Goal: Book appointment/travel/reservation

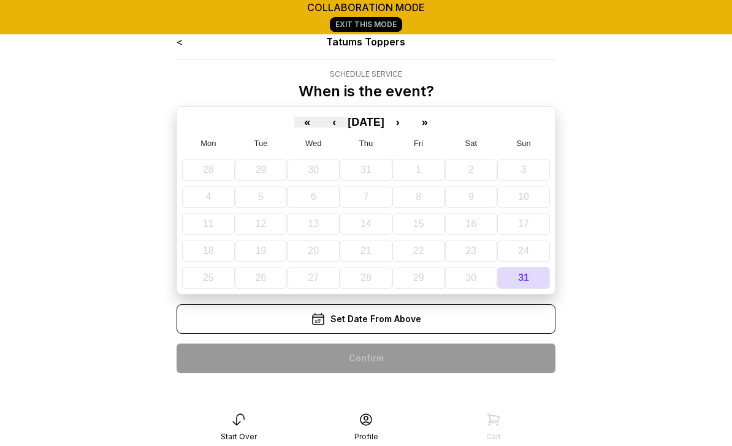
click at [366, 415] on icon at bounding box center [366, 419] width 15 height 15
click at [178, 46] on link "<" at bounding box center [180, 42] width 6 height 12
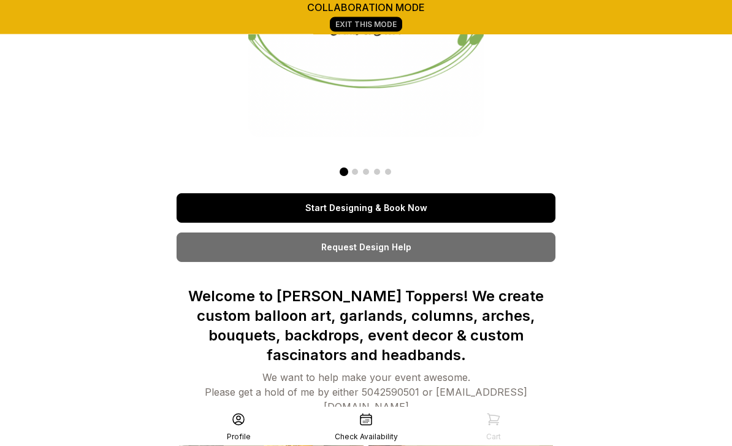
scroll to position [133, 0]
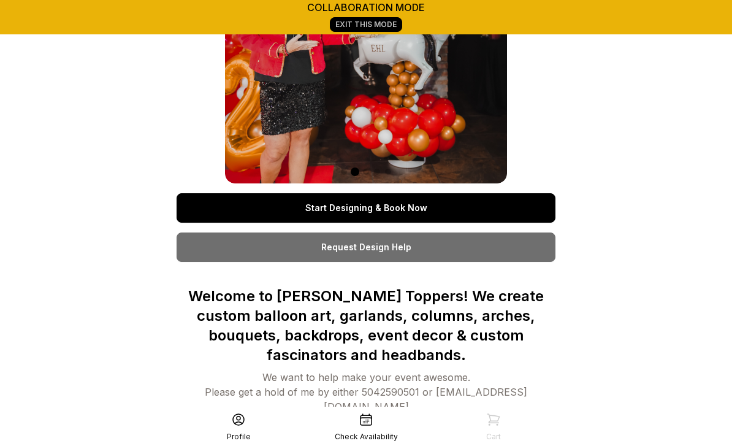
click at [392, 252] on link "Request Design Help" at bounding box center [366, 246] width 379 height 29
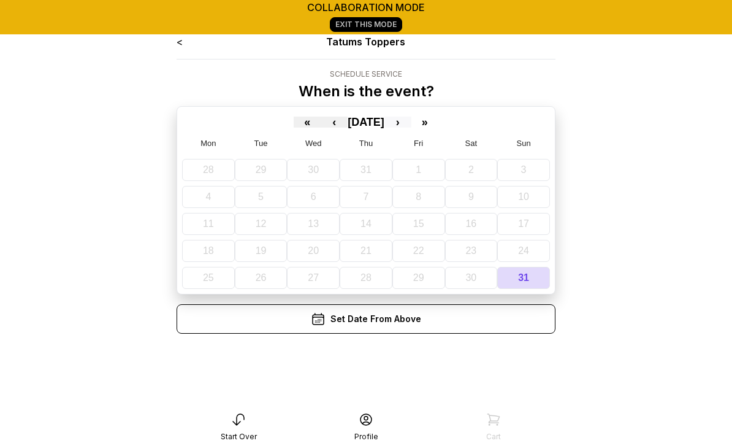
click at [411, 121] on button "›" at bounding box center [398, 122] width 27 height 11
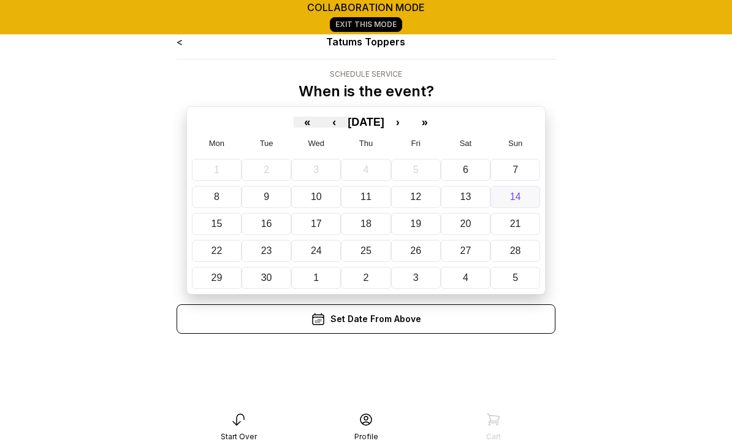
click at [521, 201] on button "14" at bounding box center [516, 197] width 50 height 22
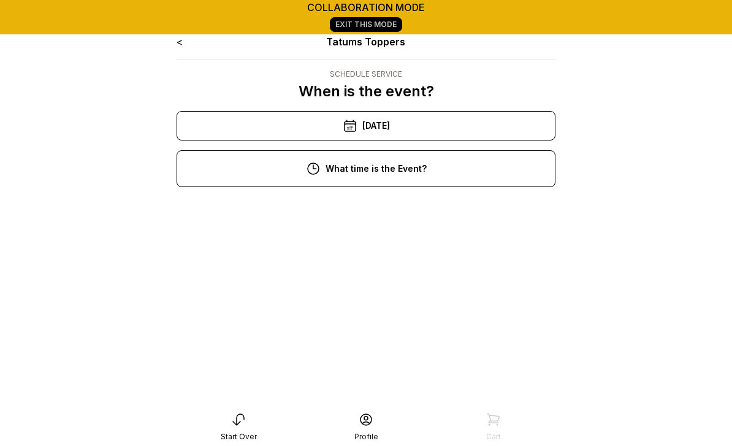
click at [380, 254] on div "11:00 am" at bounding box center [365, 250] width 359 height 29
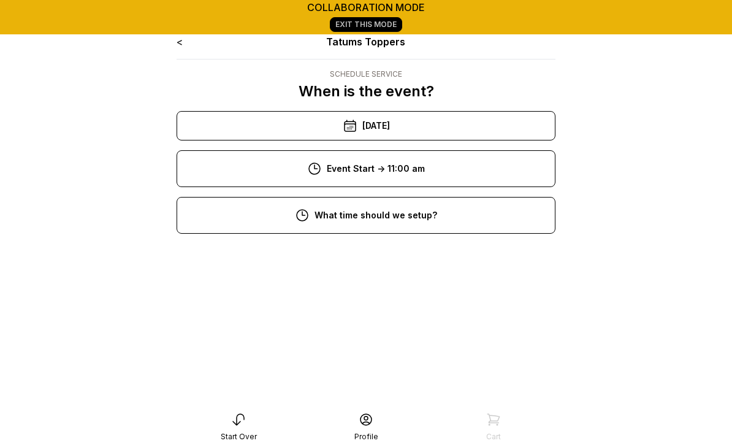
click at [375, 259] on div "8:00 am" at bounding box center [365, 257] width 359 height 29
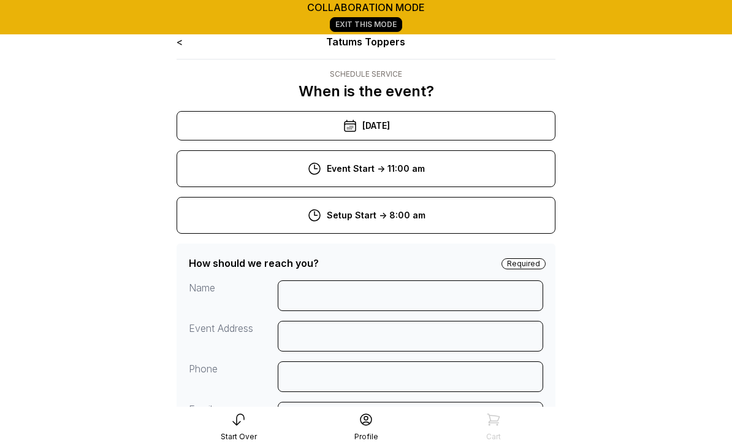
click at [378, 31] on link "Exit This Mode" at bounding box center [366, 24] width 72 height 15
click at [366, 21] on link "Exit This Mode" at bounding box center [366, 24] width 72 height 15
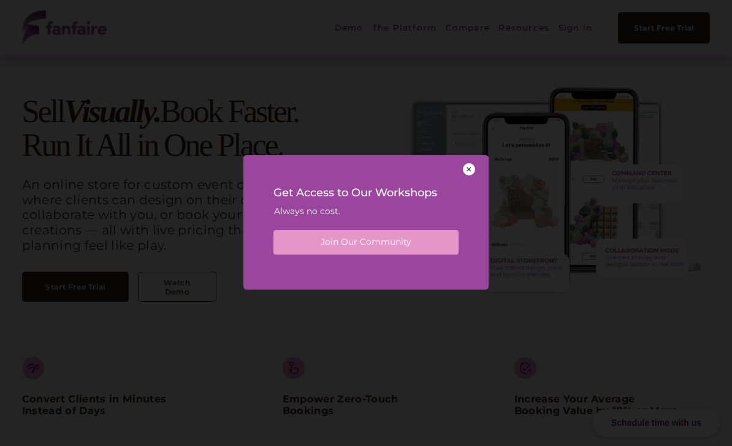
click at [466, 166] on div at bounding box center [469, 169] width 12 height 12
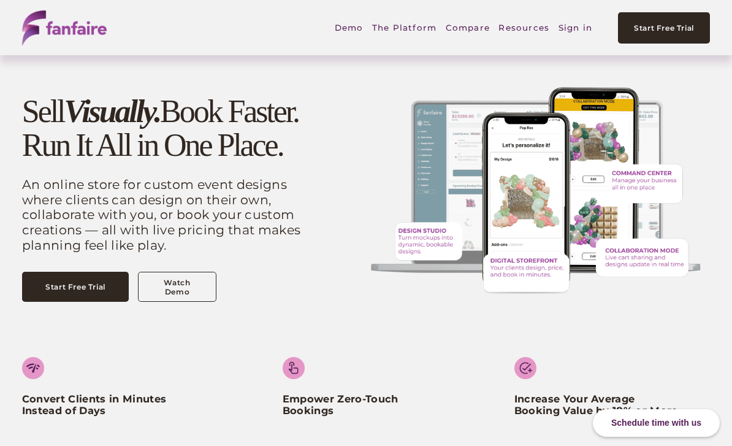
click at [574, 29] on link "Sign in" at bounding box center [576, 27] width 34 height 28
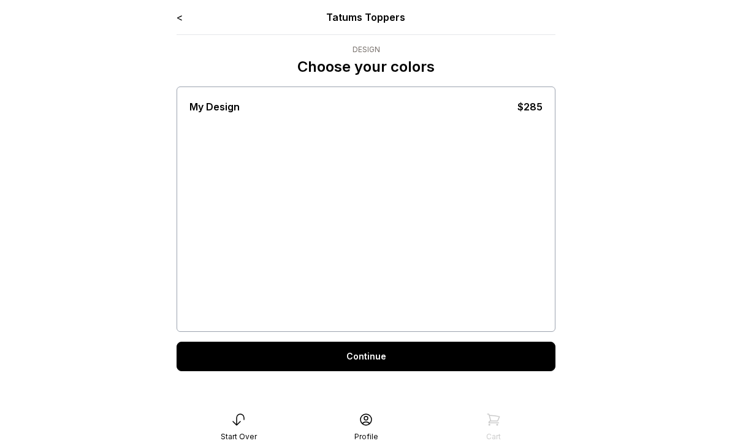
click at [356, 363] on link "Continue" at bounding box center [366, 356] width 379 height 29
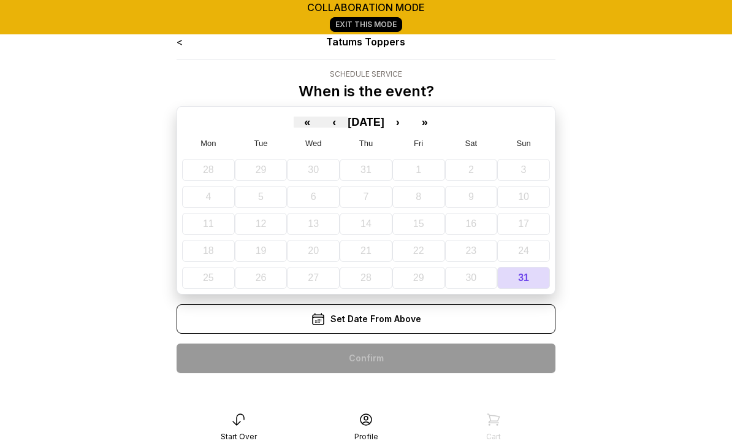
click at [182, 45] on link "<" at bounding box center [180, 42] width 6 height 12
